Goal: Navigation & Orientation: Find specific page/section

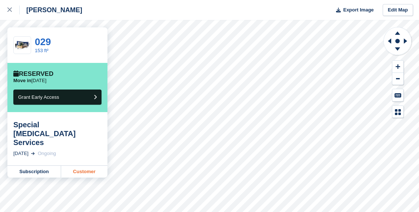
click at [73, 166] on link "Customer" at bounding box center [84, 172] width 46 height 12
click at [6, 10] on link at bounding box center [10, 10] width 20 height 20
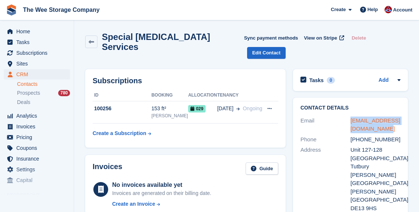
drag, startPoint x: 392, startPoint y: 115, endPoint x: 351, endPoint y: 109, distance: 41.6
click at [351, 117] on div "mfarrow@specialorthotic.com" at bounding box center [376, 125] width 50 height 17
copy link "mfarrow@specialorthotic.com"
click at [92, 36] on link at bounding box center [91, 42] width 12 height 13
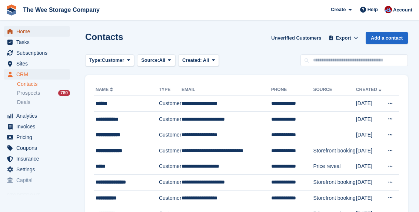
click at [22, 29] on span "Home" at bounding box center [38, 31] width 44 height 10
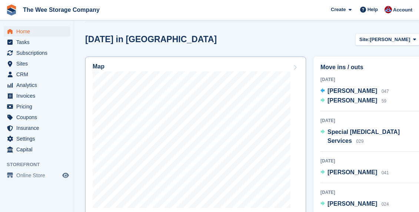
scroll to position [255, 0]
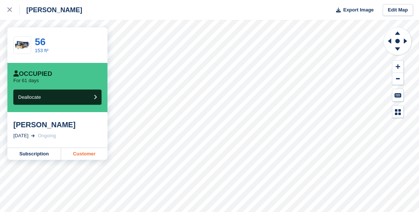
click at [82, 155] on link "Customer" at bounding box center [84, 154] width 46 height 12
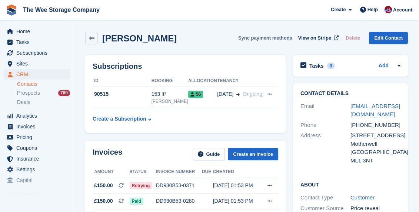
click at [274, 38] on button "Sync payment methods" at bounding box center [265, 38] width 54 height 12
click at [318, 38] on span "View on Stripe" at bounding box center [314, 37] width 33 height 7
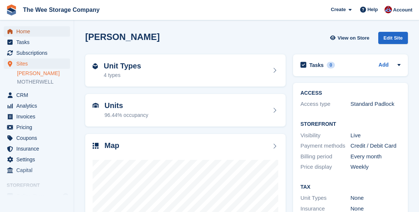
click at [24, 30] on span "Home" at bounding box center [38, 31] width 44 height 10
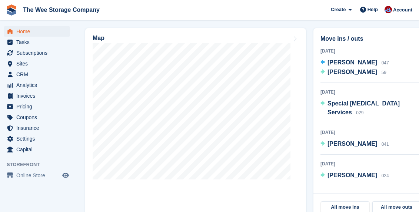
scroll to position [281, 0]
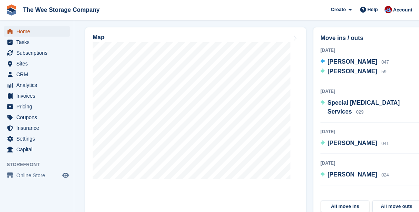
click at [31, 35] on span "Home" at bounding box center [38, 31] width 44 height 10
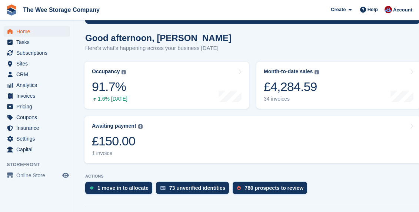
scroll to position [66, 0]
